Goal: Task Accomplishment & Management: Use online tool/utility

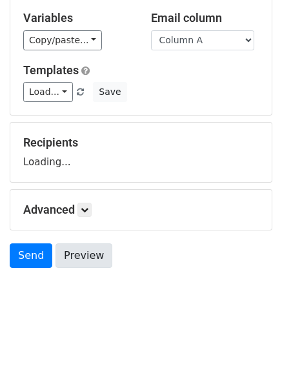
scroll to position [73, 0]
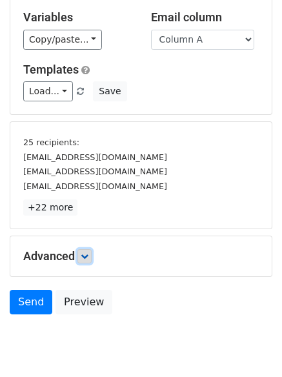
click at [88, 253] on icon at bounding box center [85, 256] width 8 height 8
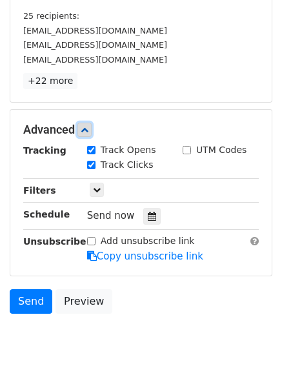
scroll to position [230, 0]
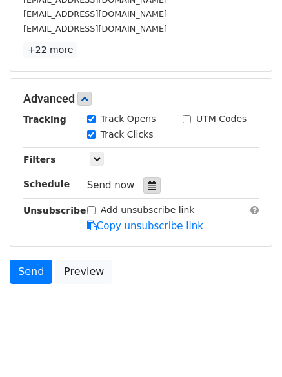
click at [144, 177] on div at bounding box center [151, 185] width 17 height 17
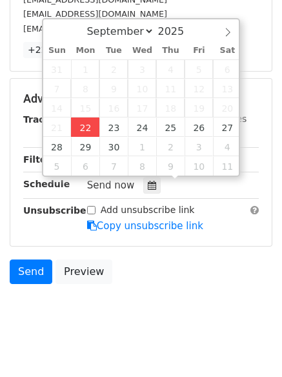
type input "2025-09-22 12:00"
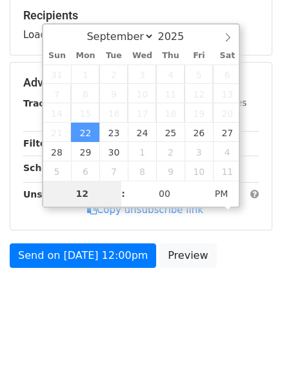
type input "4"
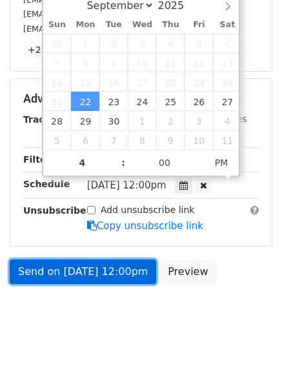
type input "2025-09-22 16:00"
click at [87, 276] on link "Send on Sep 22 at 12:00pm" at bounding box center [83, 271] width 146 height 25
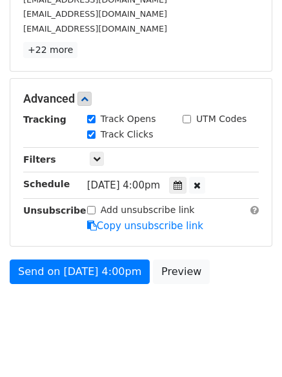
click at [78, 286] on div "Send on Sep 22 at 4:00pm Preview" at bounding box center [141, 274] width 282 height 31
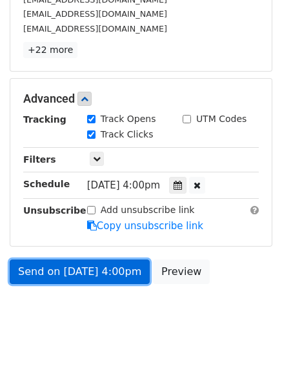
click at [78, 270] on link "Send on Sep 22 at 4:00pm" at bounding box center [80, 271] width 140 height 25
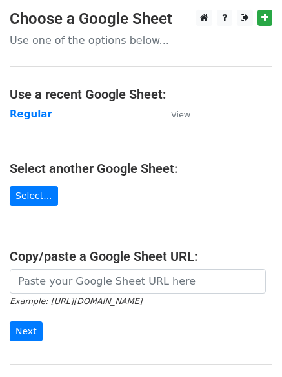
click at [4, 106] on main "Choose a Google Sheet Use one of the options below... Use a recent Google Sheet…" at bounding box center [141, 210] width 282 height 401
click at [14, 111] on strong "Regular" at bounding box center [31, 114] width 43 height 12
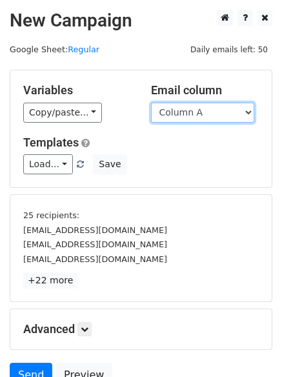
click at [213, 119] on select "Column A Column B Column C Column D Column E Column F" at bounding box center [202, 113] width 103 height 20
select select "Column B"
click at [151, 103] on select "Column A Column B Column C Column D Column E Column F" at bounding box center [202, 113] width 103 height 20
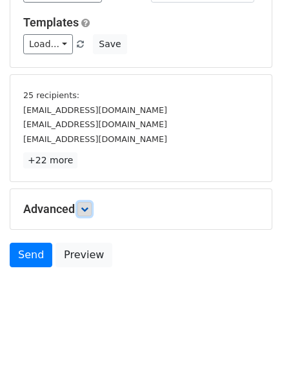
click at [88, 203] on link at bounding box center [84, 209] width 14 height 14
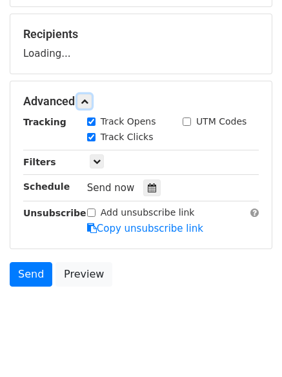
scroll to position [184, 0]
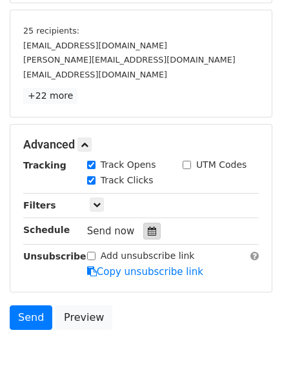
click at [149, 231] on icon at bounding box center [152, 230] width 8 height 9
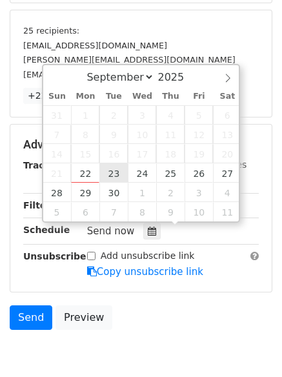
type input "2025-09-23 12:00"
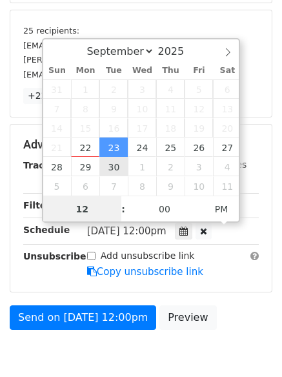
scroll to position [1, 0]
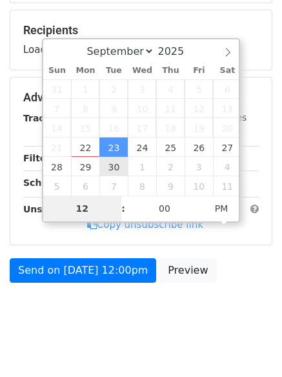
type input "5"
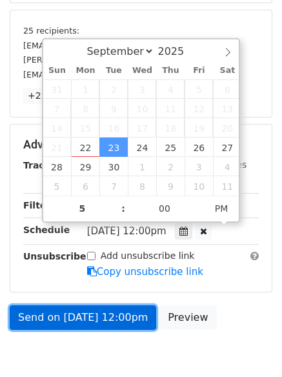
type input "2025-09-23 17:00"
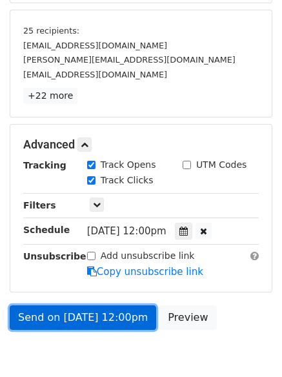
click at [94, 315] on link "Send on Sep 23 at 12:00pm" at bounding box center [83, 317] width 146 height 25
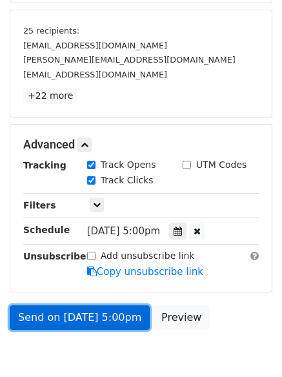
click at [83, 306] on link "Send on Sep 23 at 5:00pm" at bounding box center [80, 317] width 140 height 25
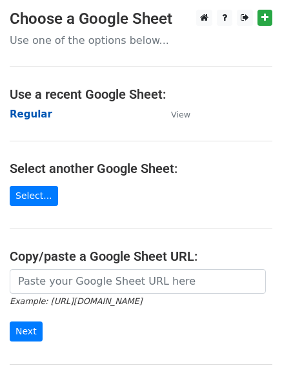
click at [30, 114] on strong "Regular" at bounding box center [31, 114] width 43 height 12
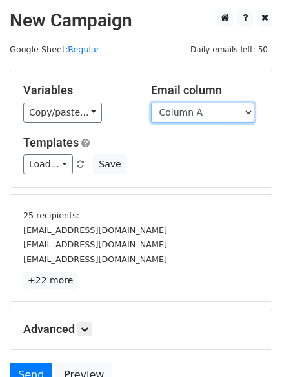
click at [203, 112] on select "Column A Column B Column C Column D Column E Column F" at bounding box center [202, 113] width 103 height 20
select select "Column C"
click at [151, 103] on select "Column A Column B Column C Column D Column E Column F" at bounding box center [202, 113] width 103 height 20
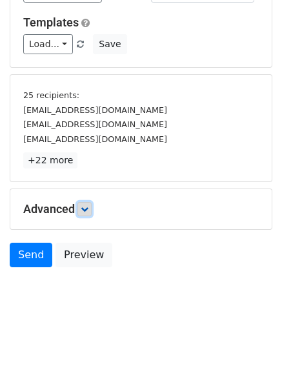
click at [92, 212] on link at bounding box center [84, 209] width 14 height 14
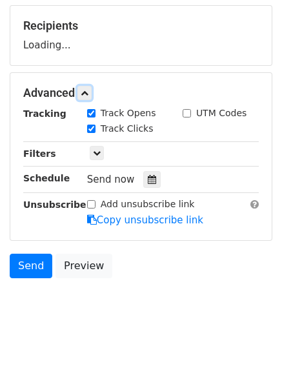
scroll to position [193, 0]
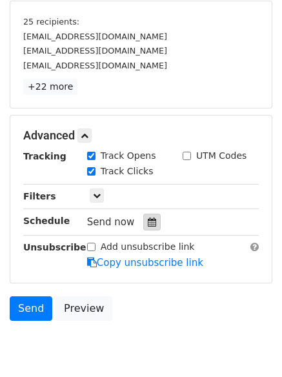
click at [143, 219] on div at bounding box center [151, 221] width 17 height 17
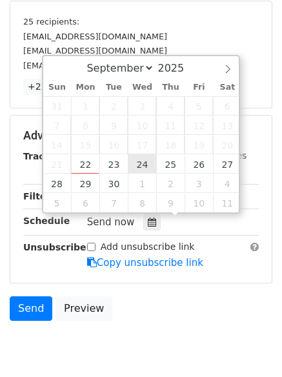
type input "2025-09-24 12:00"
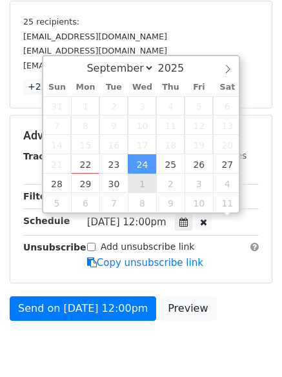
scroll to position [1, 0]
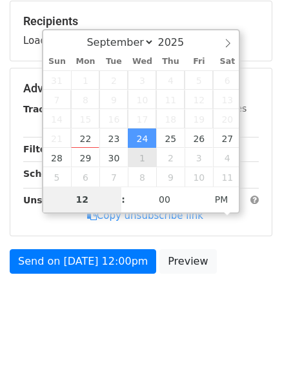
type input "6"
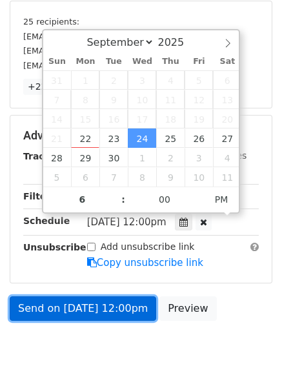
type input "2025-09-24 18:00"
click at [86, 310] on link "Send on Sep 24 at 12:00pm" at bounding box center [83, 308] width 146 height 25
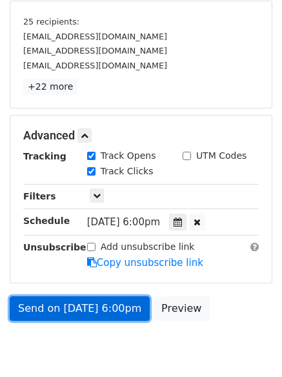
click at [83, 319] on link "Send on Sep 24 at 6:00pm" at bounding box center [80, 308] width 140 height 25
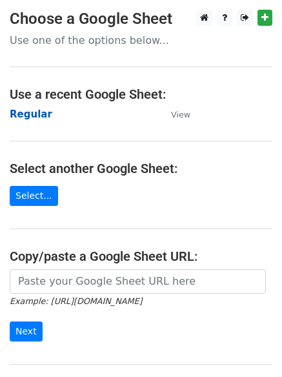
click at [16, 111] on strong "Regular" at bounding box center [31, 114] width 43 height 12
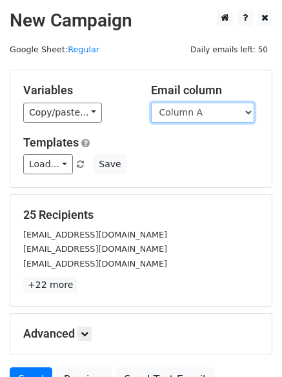
click at [183, 112] on select "Column A Column B Column C Column D Column E Column F" at bounding box center [202, 113] width 103 height 20
select select "Column D"
click at [151, 103] on select "Column A Column B Column C Column D Column E Column F" at bounding box center [202, 113] width 103 height 20
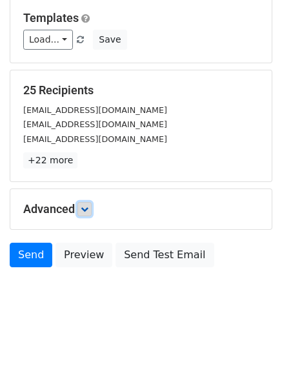
click at [84, 215] on link at bounding box center [84, 209] width 14 height 14
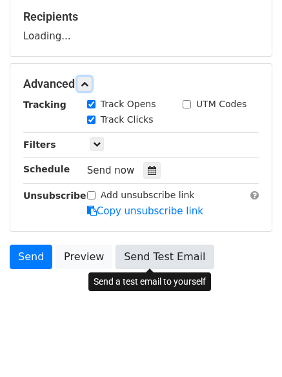
scroll to position [199, 0]
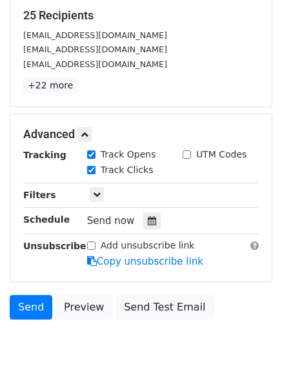
click at [150, 201] on div "Only include spreadsheet rows that match the following filters:" at bounding box center [172, 195] width 191 height 15
click at [152, 214] on div at bounding box center [151, 220] width 17 height 17
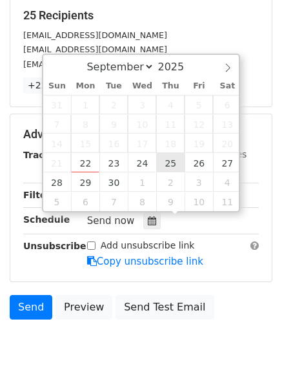
type input "2025-09-25 12:00"
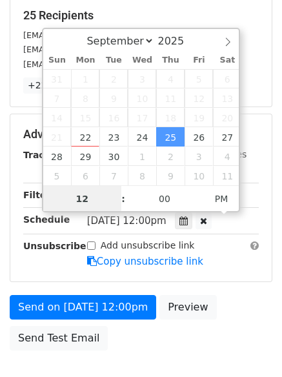
scroll to position [1, 0]
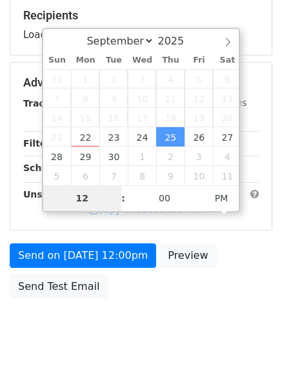
type input "7"
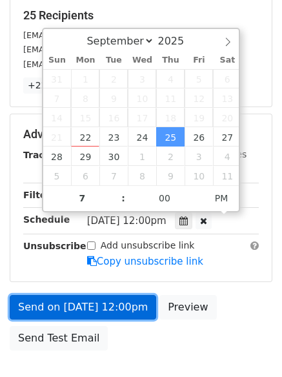
type input "2025-09-25 19:00"
click at [93, 313] on link "Send on Sep 25 at 12:00pm" at bounding box center [83, 307] width 146 height 25
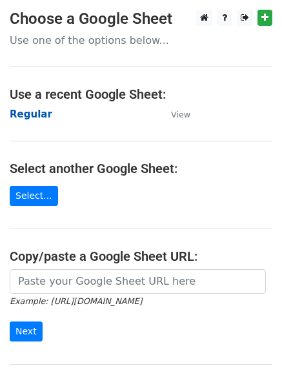
click at [34, 115] on strong "Regular" at bounding box center [31, 114] width 43 height 12
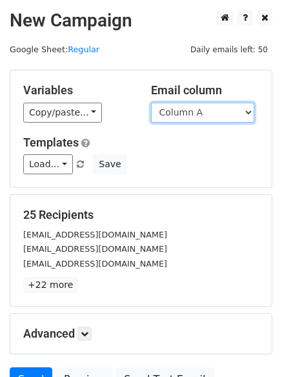
click at [197, 115] on select "Column A Column B Column C Column D Column E Column F" at bounding box center [202, 113] width 103 height 20
select select "Column E"
click at [151, 103] on select "Column A Column B Column C Column D Column E Column F" at bounding box center [202, 113] width 103 height 20
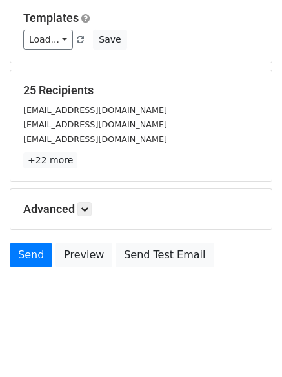
click at [78, 210] on h5 "Advanced" at bounding box center [140, 209] width 235 height 14
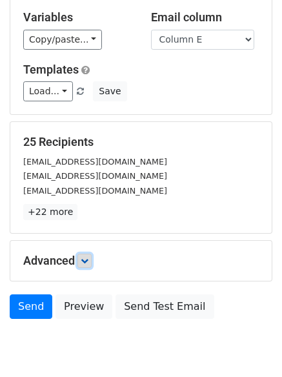
click at [86, 257] on icon at bounding box center [85, 261] width 8 height 8
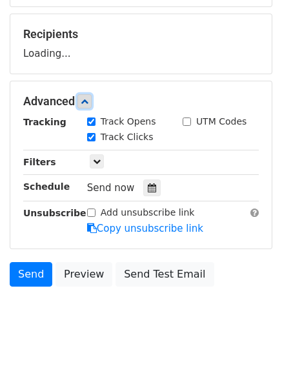
scroll to position [195, 0]
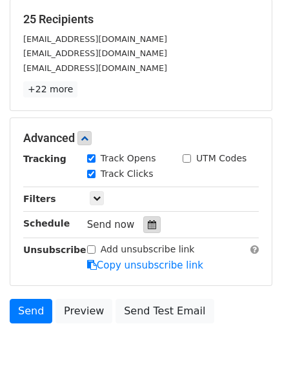
click at [148, 224] on icon at bounding box center [152, 224] width 8 height 9
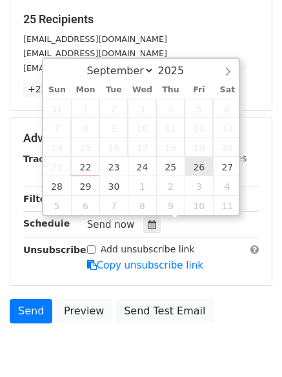
type input "2025-09-26 12:00"
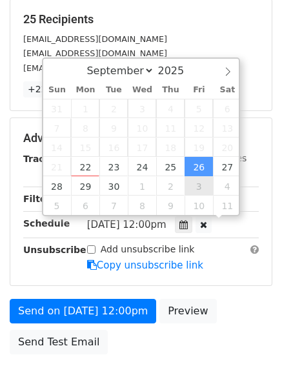
scroll to position [1, 0]
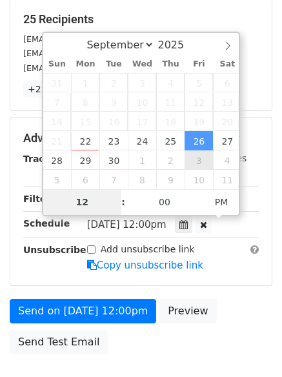
type input "8"
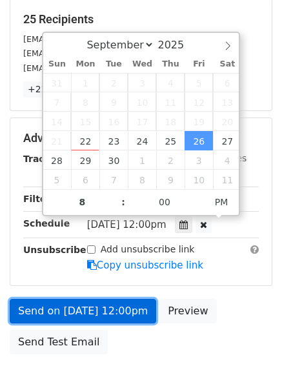
type input "2025-09-26 20:00"
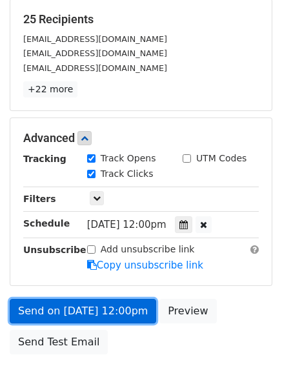
click at [104, 310] on link "Send on Sep 26 at 12:00pm" at bounding box center [83, 311] width 146 height 25
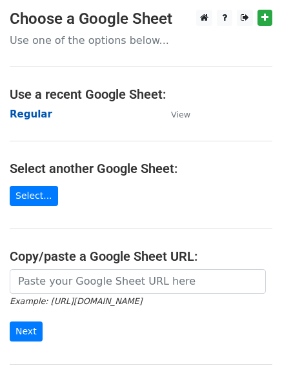
click at [30, 110] on strong "Regular" at bounding box center [31, 114] width 43 height 12
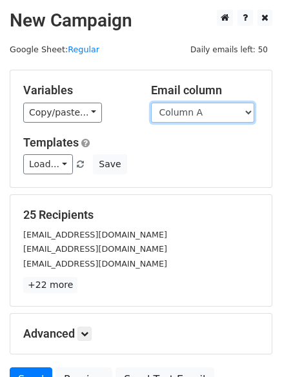
click at [222, 116] on select "Column A Column B Column C Column D Column E Column F" at bounding box center [202, 113] width 103 height 20
select select "Column F"
click at [151, 103] on select "Column A Column B Column C Column D Column E Column F" at bounding box center [202, 113] width 103 height 20
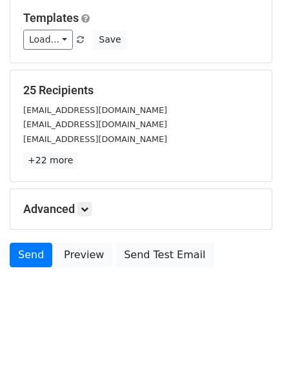
click at [84, 198] on div "Advanced Tracking Track Opens UTM Codes Track Clicks Filters Only include sprea…" at bounding box center [140, 209] width 261 height 40
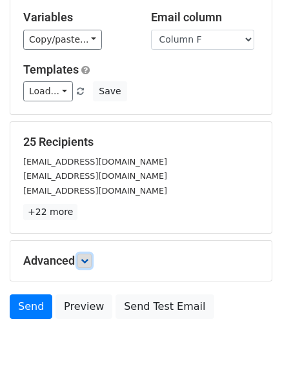
click at [88, 257] on icon at bounding box center [85, 261] width 8 height 8
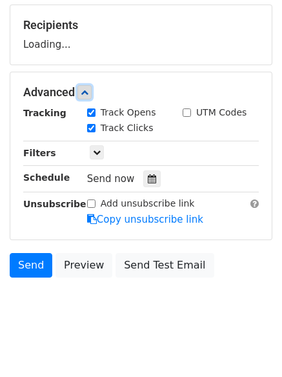
scroll to position [191, 0]
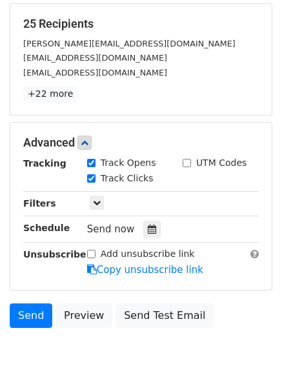
click at [147, 238] on div "Tracking Track Opens UTM Codes Track Clicks Filters Only include spreadsheet ro…" at bounding box center [140, 216] width 235 height 121
click at [138, 237] on div "Send now" at bounding box center [163, 229] width 152 height 17
click at [148, 231] on icon at bounding box center [152, 228] width 8 height 9
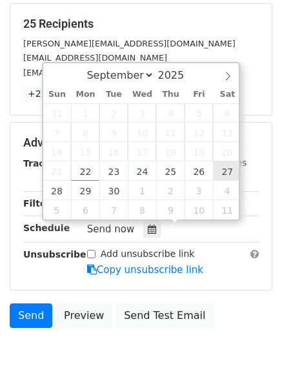
type input "2025-09-27 12:00"
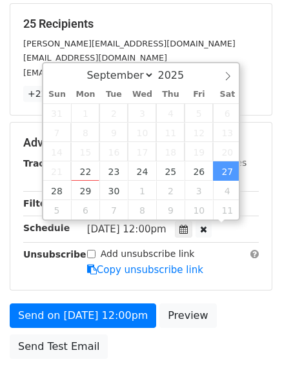
scroll to position [1, 0]
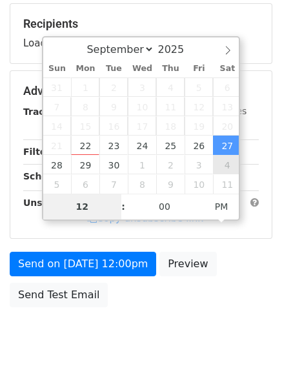
type input "9"
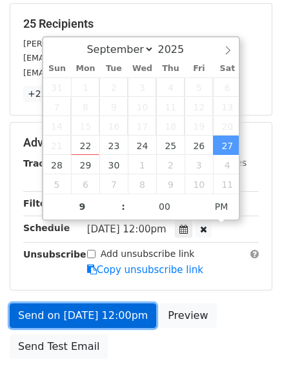
type input "2025-09-27 21:00"
click at [85, 313] on link "Send on Sep 27 at 12:00pm" at bounding box center [83, 315] width 146 height 25
